Goal: Transaction & Acquisition: Purchase product/service

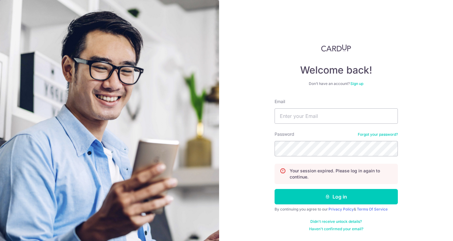
click at [305, 105] on div "Email" at bounding box center [335, 111] width 123 height 25
click at [309, 116] on input "Email" at bounding box center [335, 115] width 123 height 15
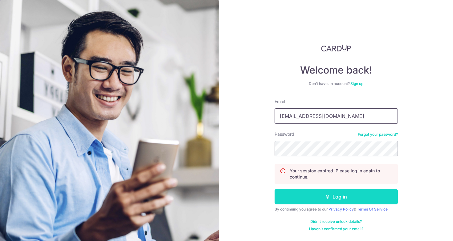
type input "bradleyfk@gmail.com"
click at [341, 201] on button "Log in" at bounding box center [335, 196] width 123 height 15
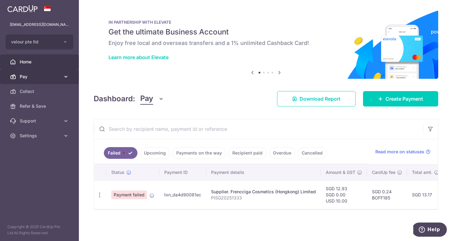
click at [44, 79] on span "Pay" at bounding box center [40, 77] width 41 height 6
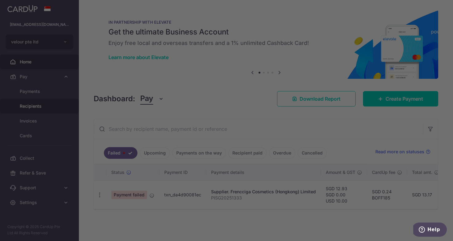
click at [47, 107] on div at bounding box center [228, 122] width 457 height 244
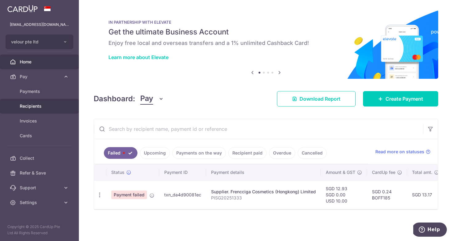
click at [46, 108] on span "Recipients" at bounding box center [40, 106] width 41 height 6
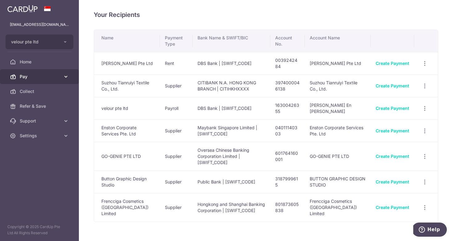
click at [31, 75] on span "Pay" at bounding box center [40, 77] width 41 height 6
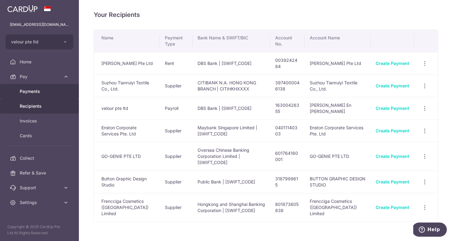
click at [37, 88] on link "Payments" at bounding box center [39, 91] width 79 height 15
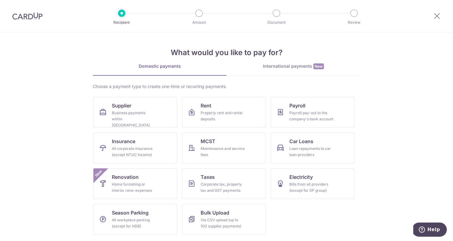
click at [293, 71] on link "International payments New" at bounding box center [293, 69] width 134 height 13
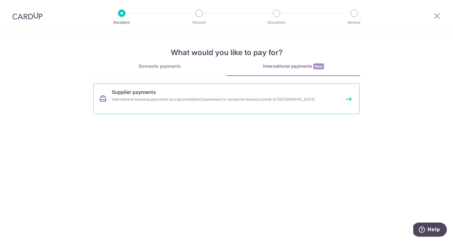
click at [198, 95] on link "Supplier payments International business payments (except prohibited businesses…" at bounding box center [226, 98] width 266 height 31
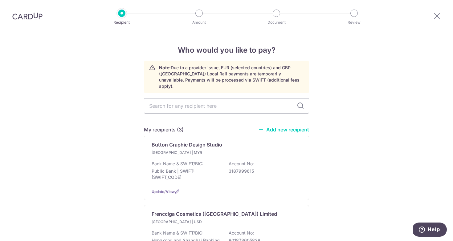
click at [31, 19] on img at bounding box center [27, 15] width 30 height 7
